Goal: Transaction & Acquisition: Purchase product/service

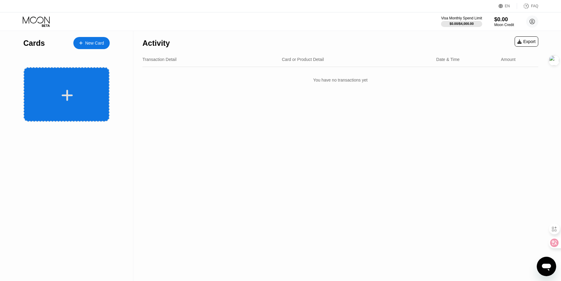
click at [71, 92] on icon at bounding box center [67, 95] width 12 height 14
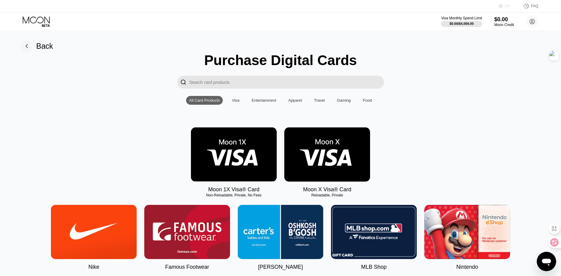
click at [507, 7] on div "EN" at bounding box center [507, 6] width 5 height 4
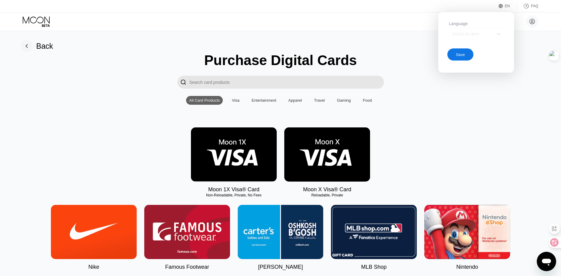
click at [484, 32] on div "Select an item" at bounding box center [472, 34] width 42 height 5
click at [465, 22] on div "Language" at bounding box center [476, 23] width 58 height 5
click at [467, 28] on div "Select an item" at bounding box center [476, 34] width 58 height 12
click at [467, 35] on div "Select an item" at bounding box center [472, 34] width 42 height 5
click at [450, 5] on div "EN Language Select an item Save FAQ" at bounding box center [280, 6] width 561 height 12
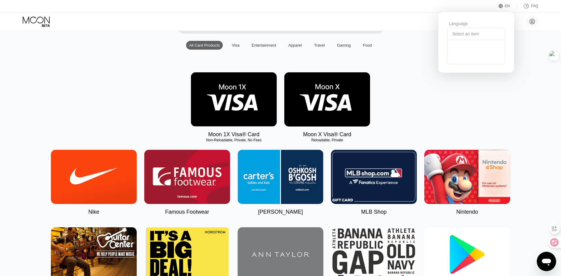
scroll to position [36, 0]
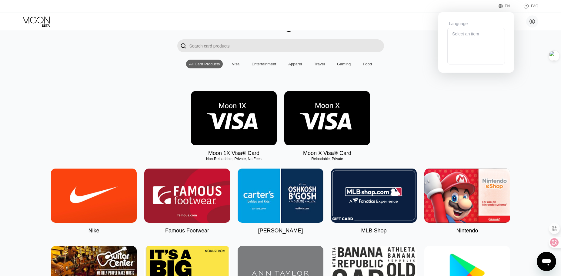
click at [547, 137] on div "Moon 1X Visa® Card Non-Reloadable, Private, No Fees Moon X Visa® Card Reloadabl…" at bounding box center [280, 123] width 547 height 65
click at [549, 243] on icon at bounding box center [550, 243] width 6 height 6
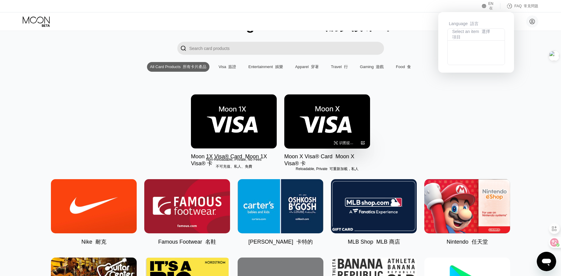
click at [328, 125] on img at bounding box center [327, 122] width 86 height 54
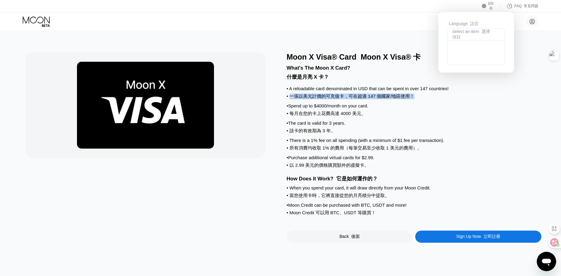
drag, startPoint x: 290, startPoint y: 100, endPoint x: 420, endPoint y: 98, distance: 130.3
click at [420, 98] on div "• A reloadable card denominated in USD that can be spent in over 147 countries!…" at bounding box center [414, 94] width 255 height 16
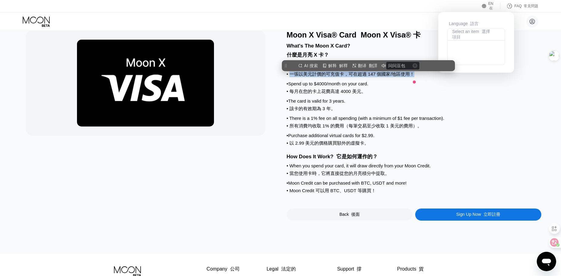
scroll to position [36, 0]
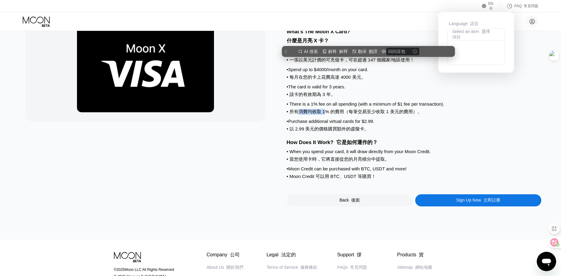
drag, startPoint x: 299, startPoint y: 115, endPoint x: 325, endPoint y: 115, distance: 26.1
click at [325, 114] on font "• 所有消費均收取 1% 的費用（每筆交易至少收取 1 美元的費用）。" at bounding box center [354, 111] width 135 height 5
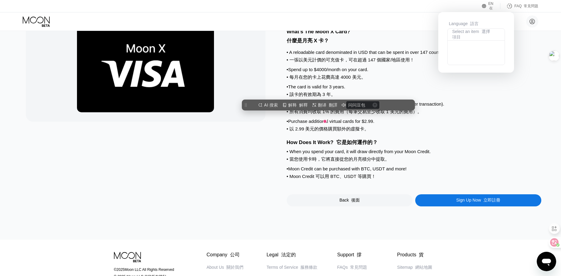
click at [345, 114] on font "• 所有消費均收取 1% 的費用（每筆交易至少收取 1 美元的費用）。" at bounding box center [354, 111] width 135 height 5
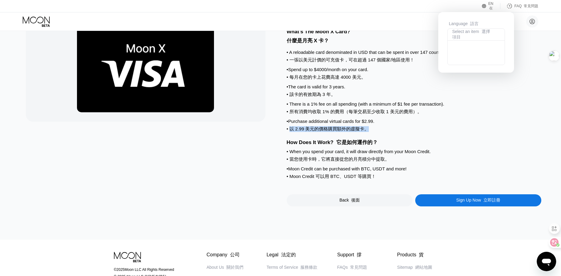
drag, startPoint x: 290, startPoint y: 134, endPoint x: 367, endPoint y: 135, distance: 77.3
click at [367, 132] on font "• 以 2.99 美元的價格購買額外的虛擬卡。" at bounding box center [328, 128] width 82 height 5
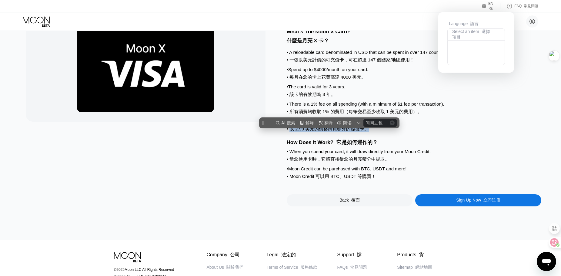
scroll to position [0, 0]
click at [408, 135] on div "• Purchase additional virtual cards for $2.99. • 以 2.99 美元的價格購買額外的虛擬卡。" at bounding box center [414, 127] width 255 height 16
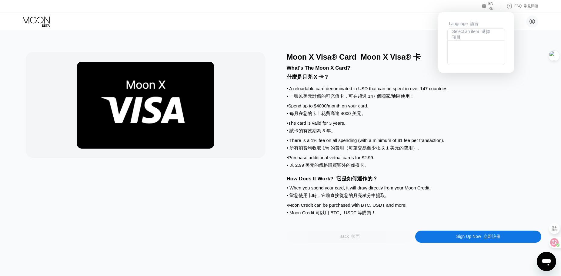
click at [367, 243] on div "Back 後面" at bounding box center [350, 237] width 126 height 12
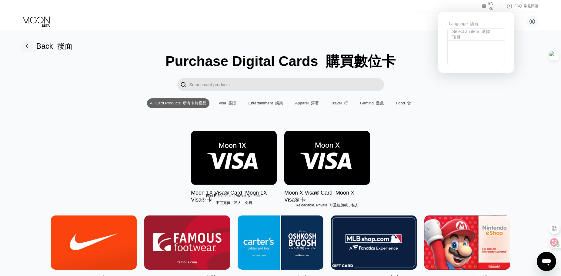
scroll to position [36, 0]
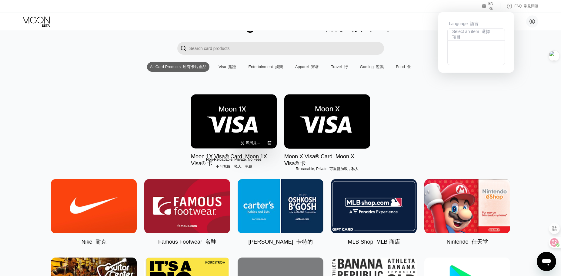
click at [235, 128] on img at bounding box center [234, 122] width 86 height 54
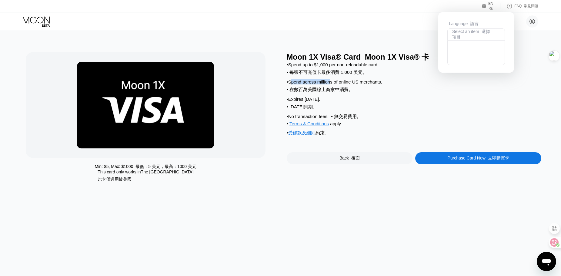
drag, startPoint x: 295, startPoint y: 85, endPoint x: 332, endPoint y: 85, distance: 37.0
click at [332, 85] on div "• Spend across millions of online US merchants. • 在數百萬美國線上商家中消費。" at bounding box center [414, 87] width 255 height 16
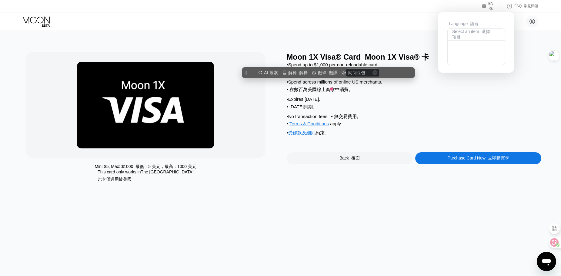
click at [421, 105] on div "• Expires in 2 months. • 2 個月後到期。" at bounding box center [414, 105] width 255 height 16
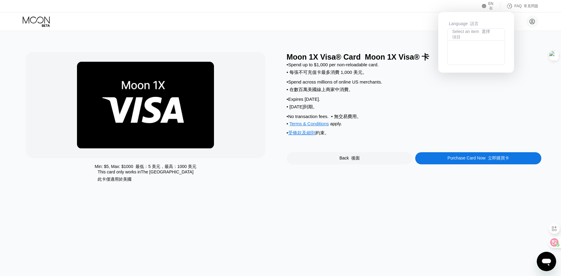
click at [378, 38] on div "Min: $ 5 , Max: $ 1000 最低：5 美元，最高：1000 美元 This card only works in The United St…" at bounding box center [280, 153] width 565 height 245
click at [410, 104] on div "• Expires in 2 months. • 2 個月後到期。" at bounding box center [414, 105] width 255 height 16
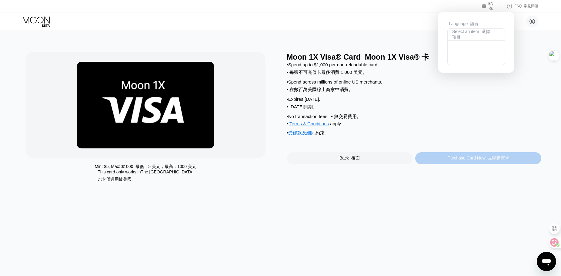
click at [498, 161] on font "立即購買卡" at bounding box center [498, 158] width 21 height 5
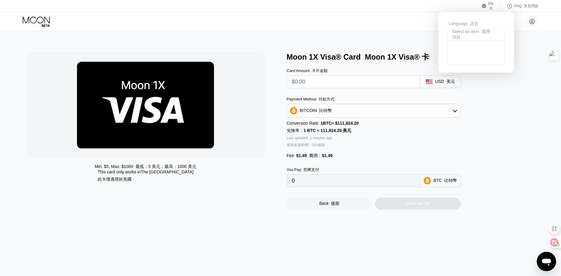
click at [428, 82] on icon at bounding box center [427, 80] width 3 height 2
click at [435, 84] on div "USD 美元" at bounding box center [440, 81] width 41 height 13
click at [446, 83] on font "美元" at bounding box center [450, 81] width 8 height 5
click at [409, 83] on input "text" at bounding box center [353, 82] width 123 height 12
click at [404, 110] on div "BITCOIN 比特幣" at bounding box center [373, 111] width 173 height 12
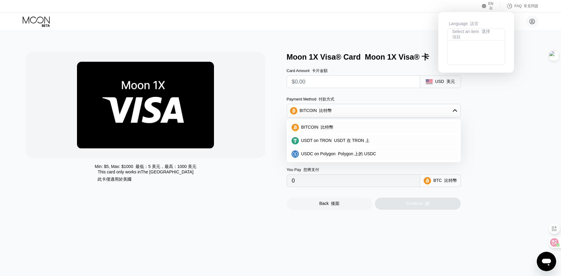
scroll to position [36, 0]
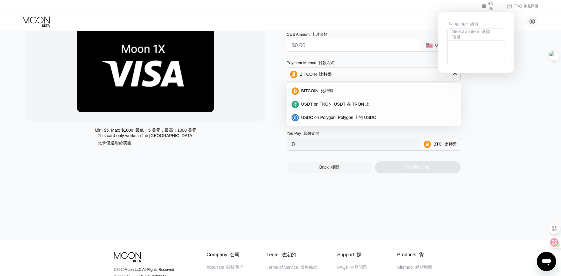
click at [477, 109] on div "Card Amount 卡片金額 USD 美元 Payment Method 付款方式 BITCOIN 比特幣 BITCOIN 比特幣 USDT on TRO…" at bounding box center [384, 88] width 194 height 125
click at [487, 108] on div "Moon 1X Visa® Card Moon 1X Visa® 卡 Card Amount 卡片金額 USD 美元 Payment Method 付款方式 …" at bounding box center [414, 95] width 255 height 158
click at [452, 76] on div "BITCOIN 比特幣" at bounding box center [373, 74] width 173 height 12
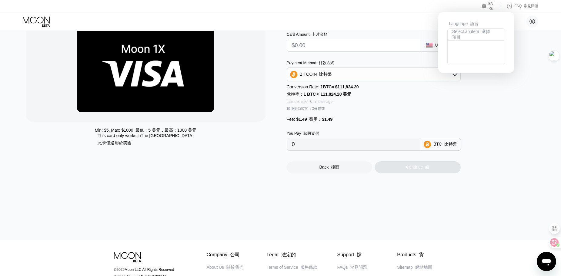
click at [312, 145] on input "0" at bounding box center [353, 144] width 123 height 12
click at [443, 147] on font at bounding box center [443, 144] width 2 height 5
click at [332, 168] on font "後面" at bounding box center [335, 167] width 8 height 5
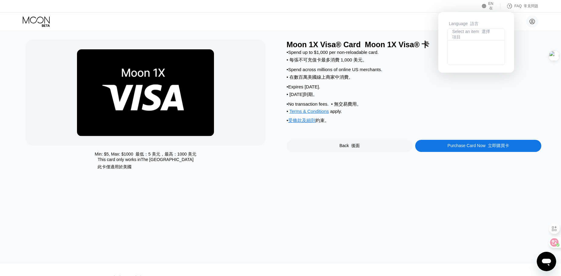
scroll to position [0, 0]
